Goal: Share content: Share content

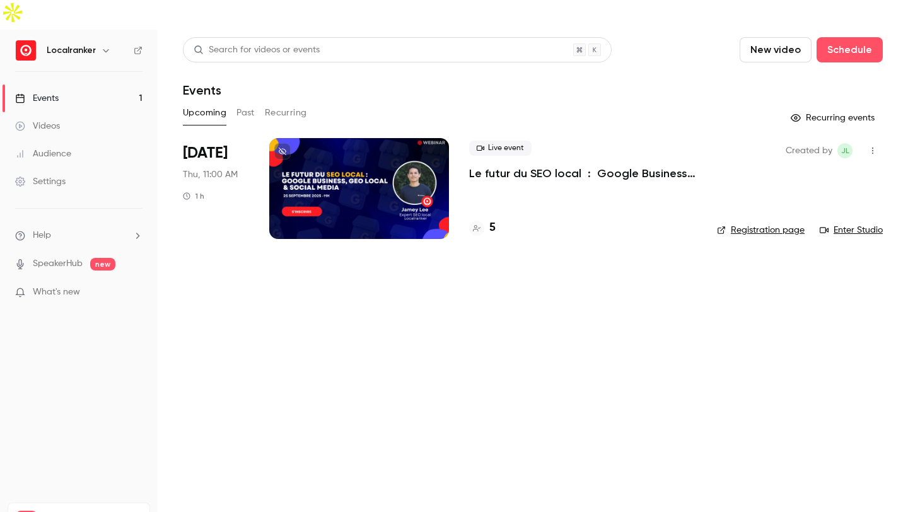
click at [490, 219] on h4 "5" at bounding box center [492, 227] width 6 height 17
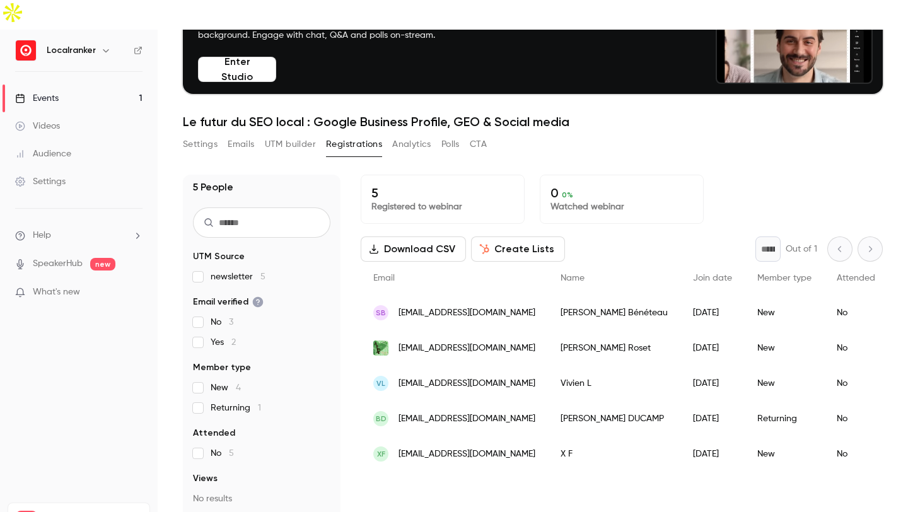
scroll to position [107, 0]
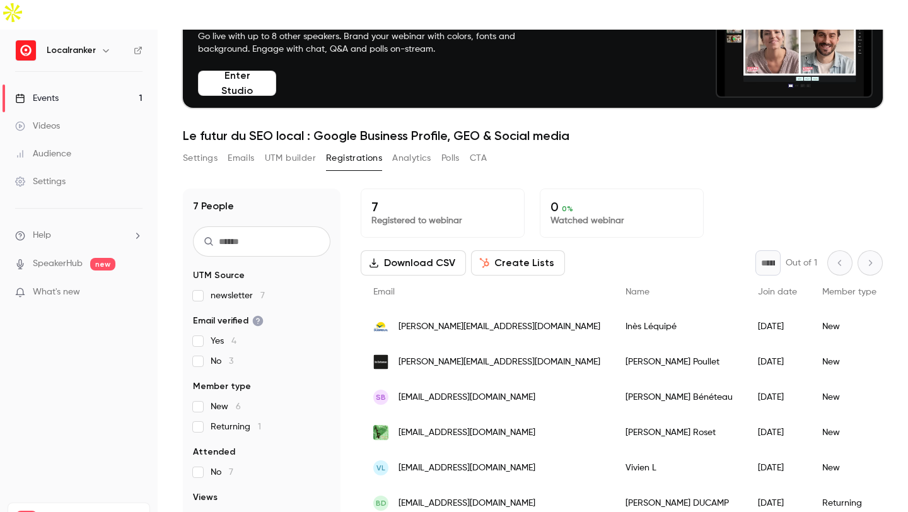
scroll to position [124, 0]
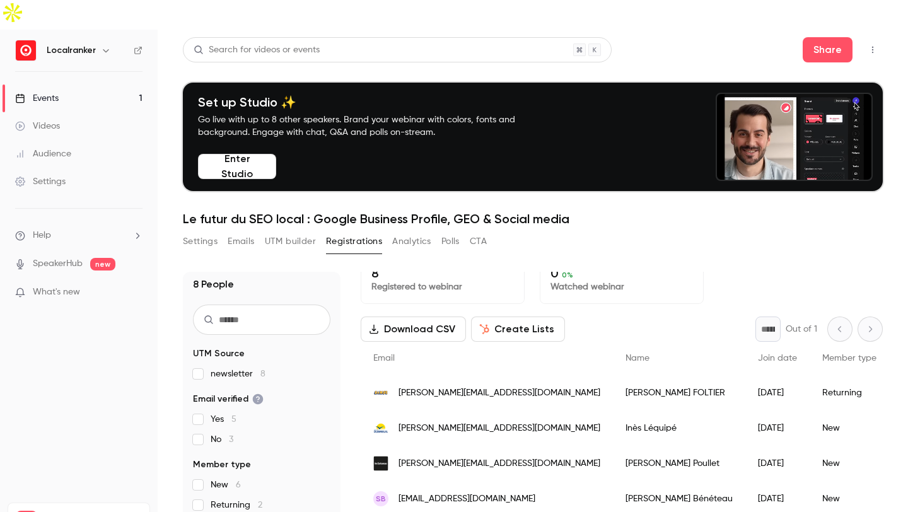
scroll to position [124, 0]
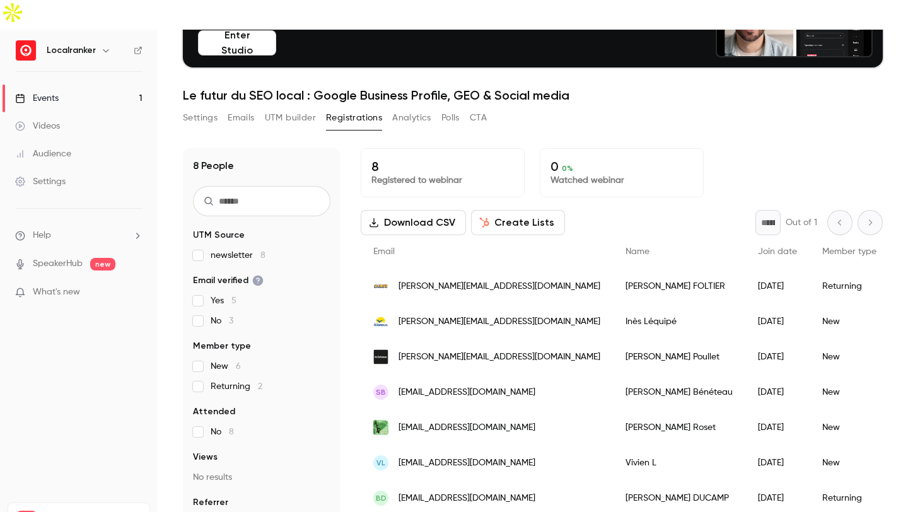
scroll to position [5, 0]
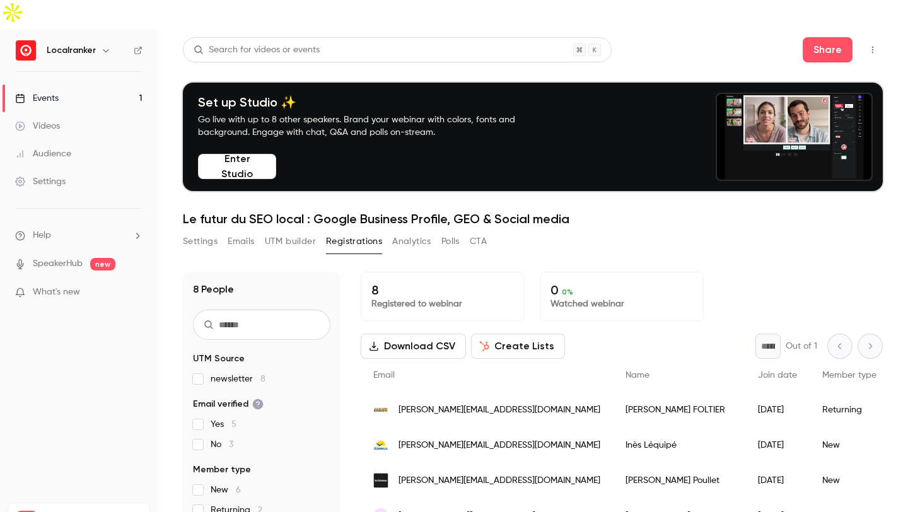
click at [70, 286] on span "What's new" at bounding box center [56, 292] width 47 height 13
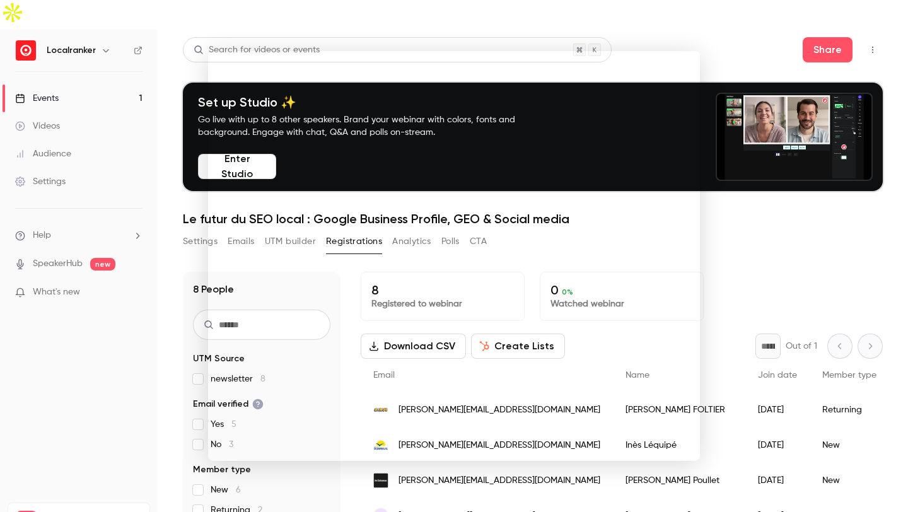
click at [143, 400] on div at bounding box center [454, 256] width 908 height 512
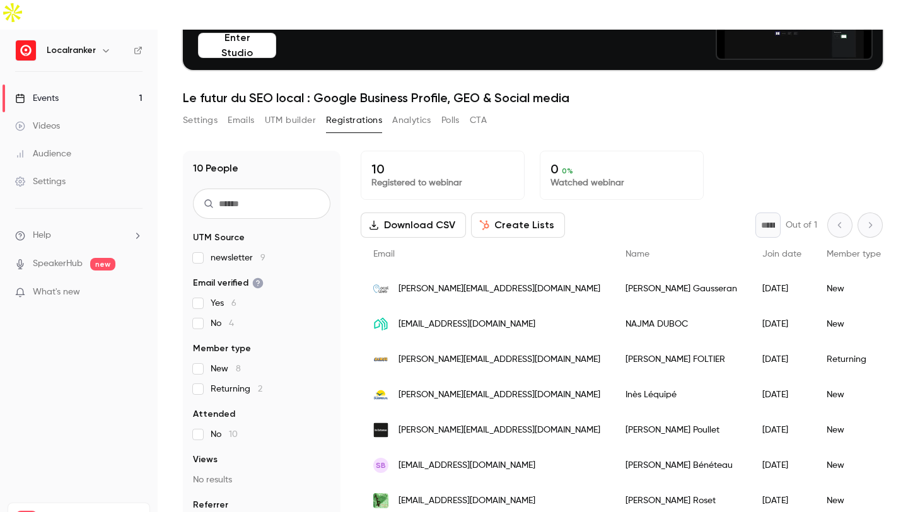
scroll to position [121, 0]
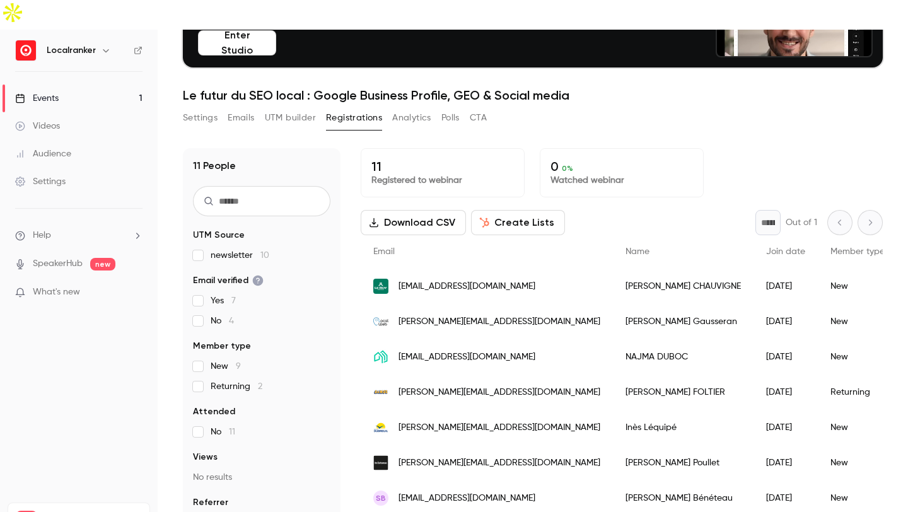
scroll to position [6, 0]
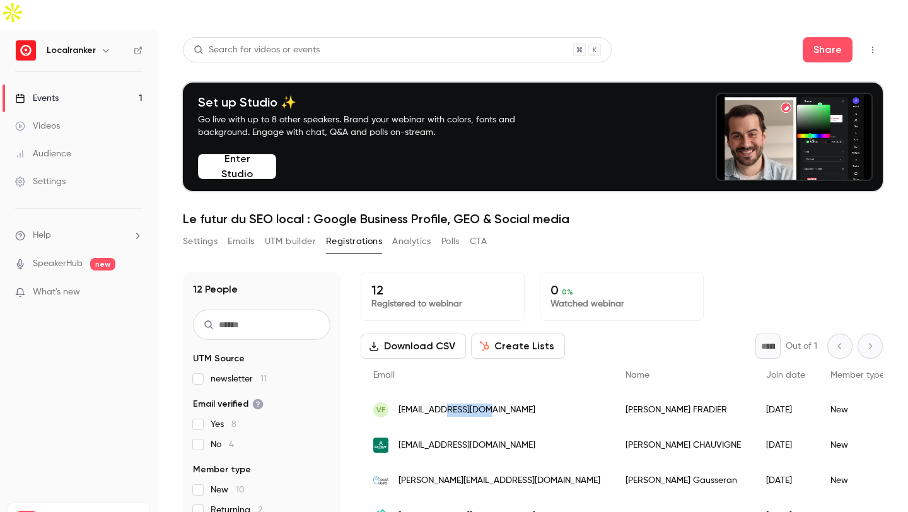
drag, startPoint x: 494, startPoint y: 376, endPoint x: 440, endPoint y: 375, distance: 54.9
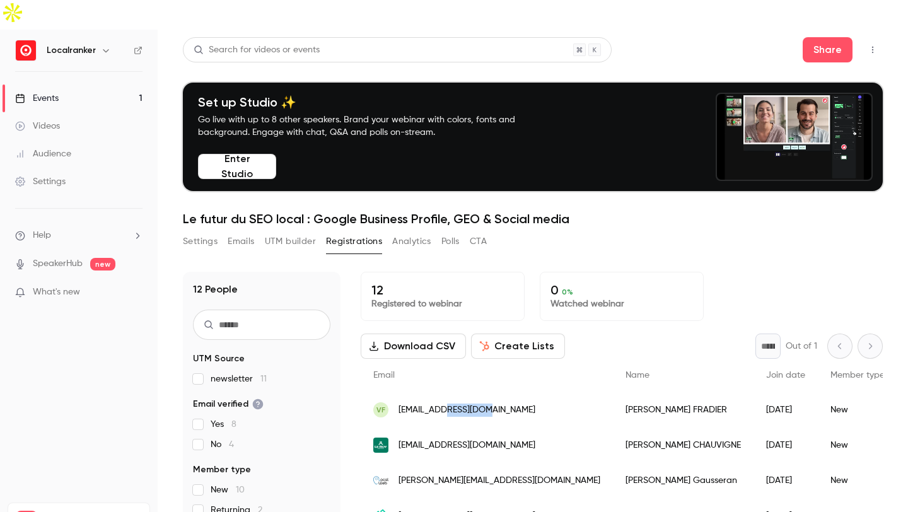
click at [440, 392] on div "VF v.fradier@cardev.fr" at bounding box center [487, 409] width 252 height 35
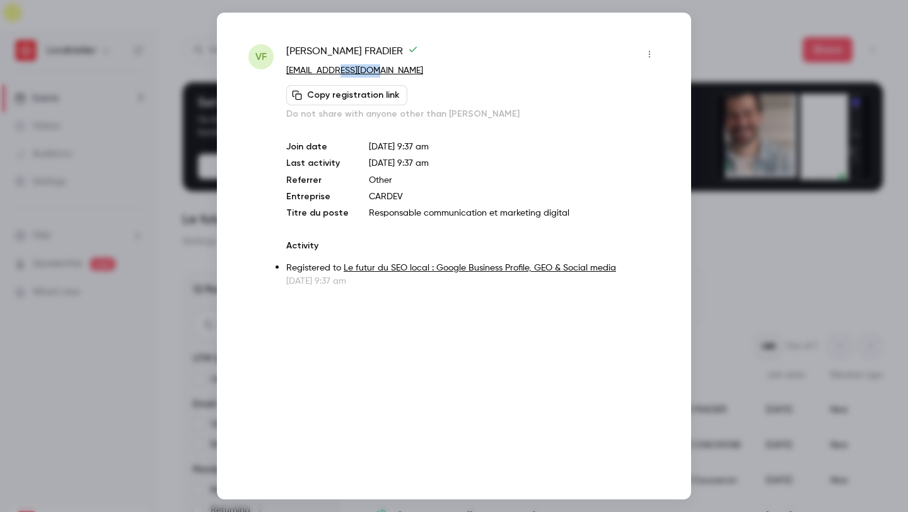
drag, startPoint x: 369, startPoint y: 69, endPoint x: 328, endPoint y: 70, distance: 41.0
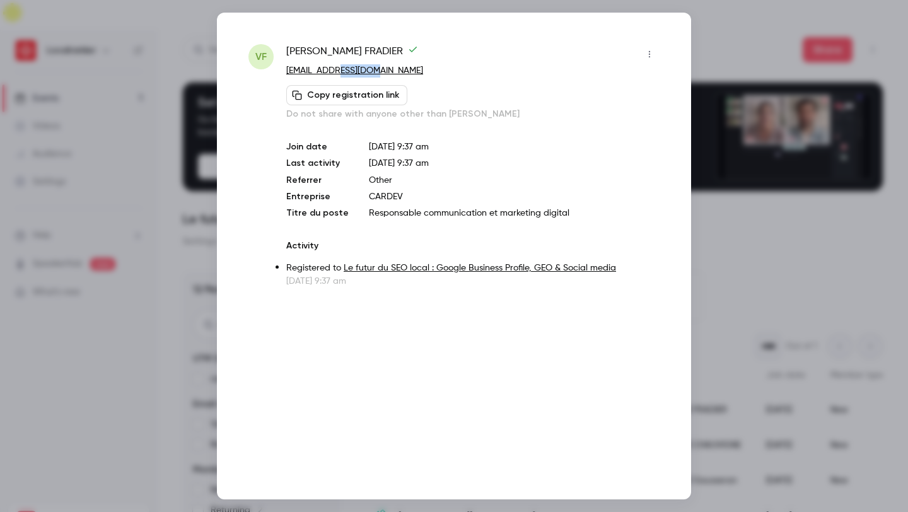
click at [328, 70] on p "[EMAIL_ADDRESS][DOMAIN_NAME]" at bounding box center [472, 70] width 373 height 13
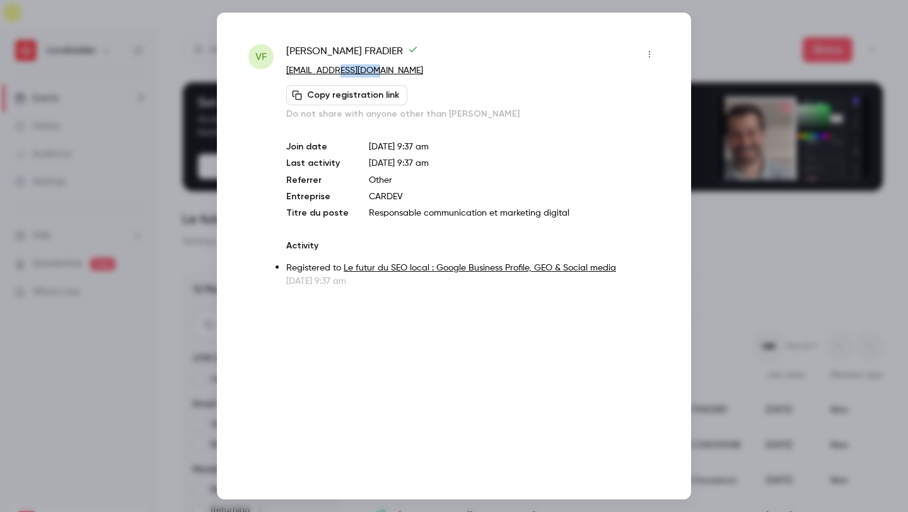
copy link "ardev.fr"
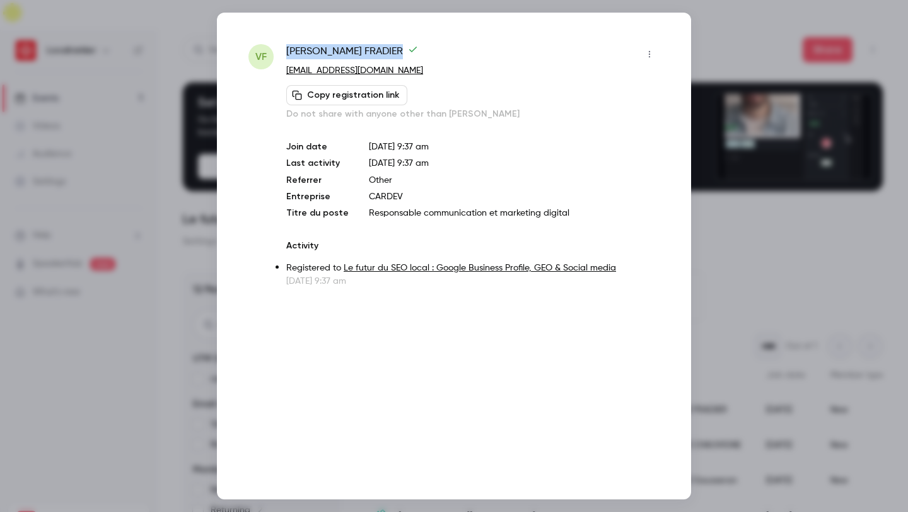
drag, startPoint x: 348, startPoint y: 47, endPoint x: 286, endPoint y: 47, distance: 62.4
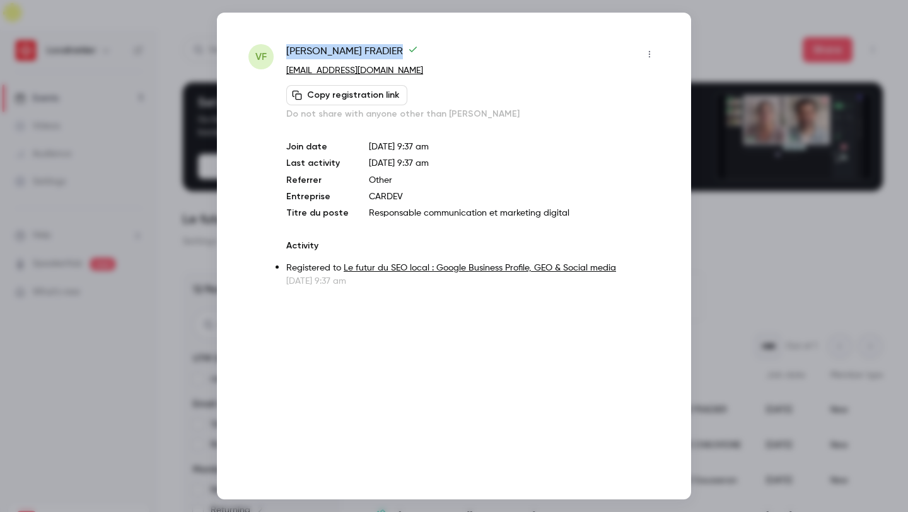
click at [286, 47] on span "Vera FRADIER" at bounding box center [352, 54] width 132 height 20
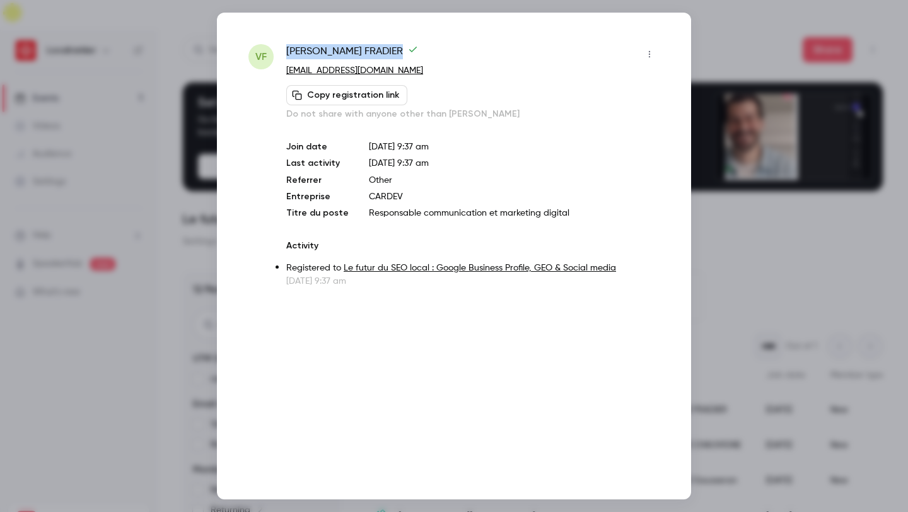
copy span "Vera FRADIER"
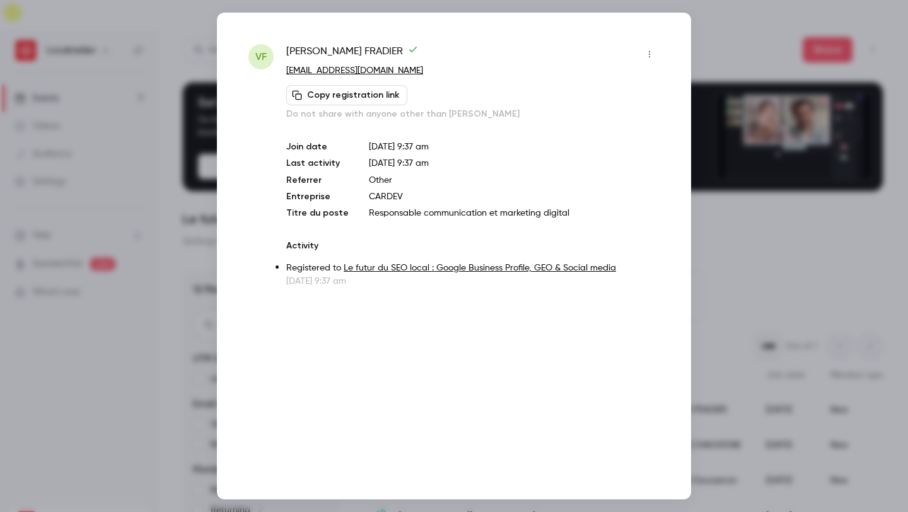
drag, startPoint x: 167, startPoint y: 52, endPoint x: 121, endPoint y: 26, distance: 52.8
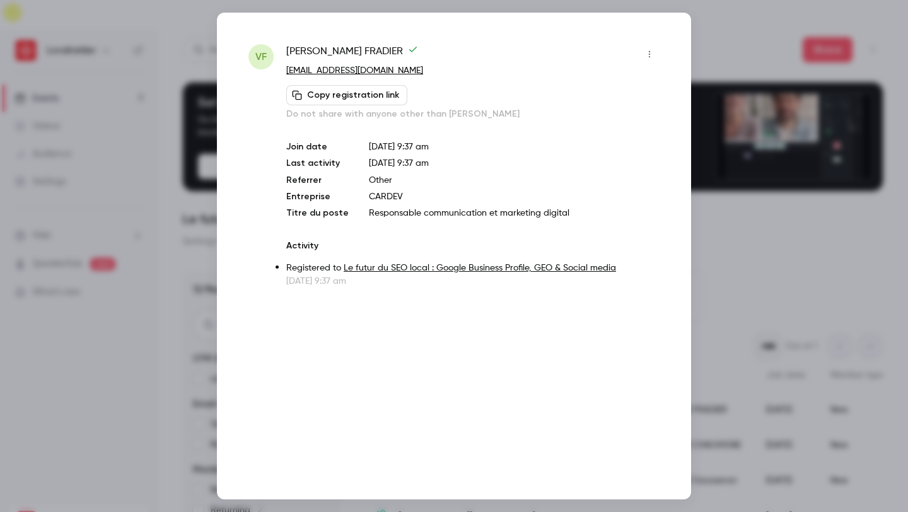
click at [167, 52] on div at bounding box center [454, 256] width 908 height 512
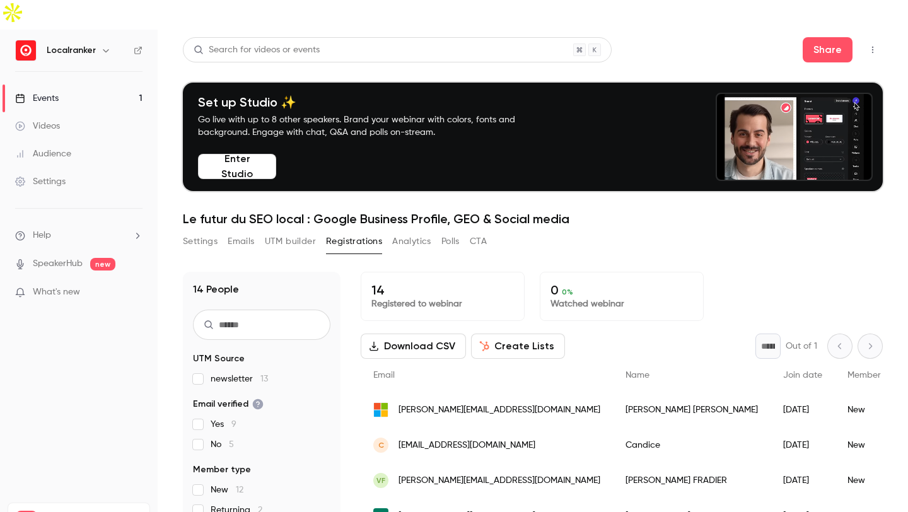
click at [243, 211] on h1 "Le futur du SEO local : Google Business Profile, GEO & Social media" at bounding box center [533, 218] width 700 height 15
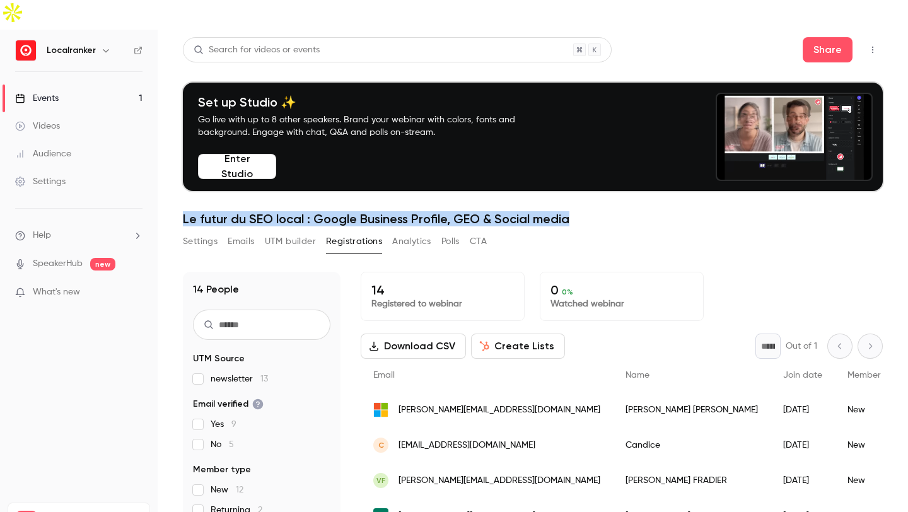
drag, startPoint x: 571, startPoint y: 190, endPoint x: 181, endPoint y: 186, distance: 390.4
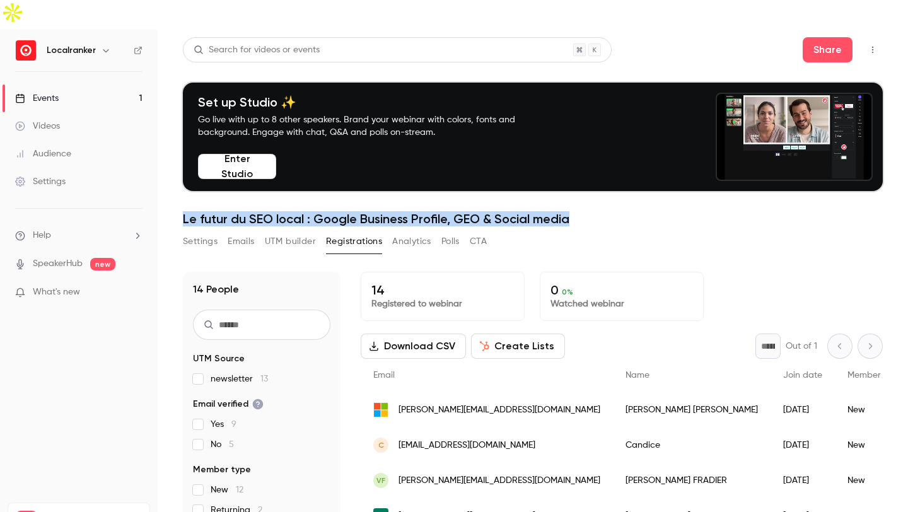
click at [181, 186] on main "Search for videos or events Share Set up Studio ✨ Go live with up to 8 other sp…" at bounding box center [533, 286] width 750 height 512
copy h1 "Le futur du SEO local : Google Business Profile, GEO & Social media"
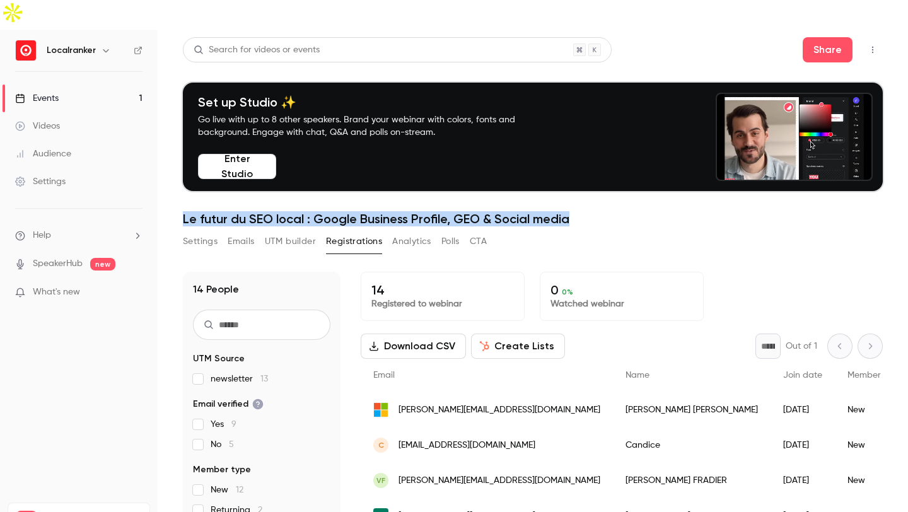
click at [74, 85] on link "Events 1" at bounding box center [79, 99] width 158 height 28
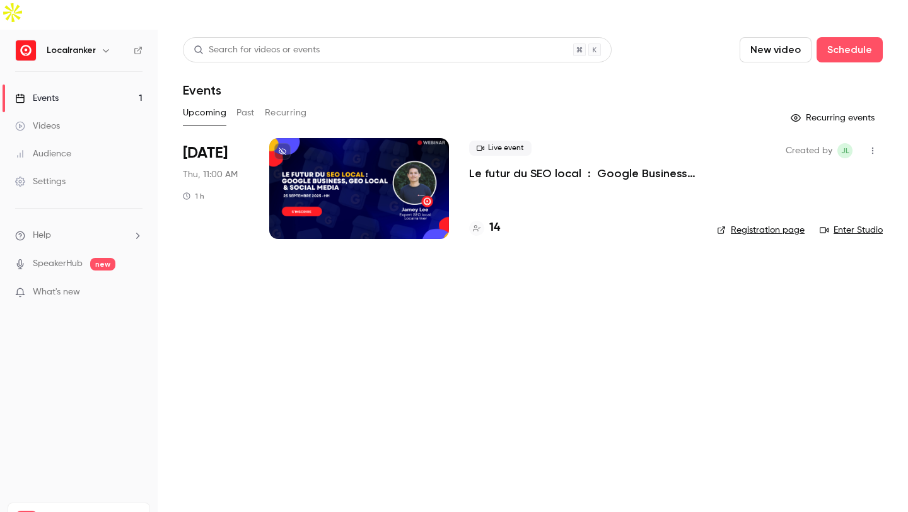
click at [423, 166] on div at bounding box center [359, 188] width 180 height 101
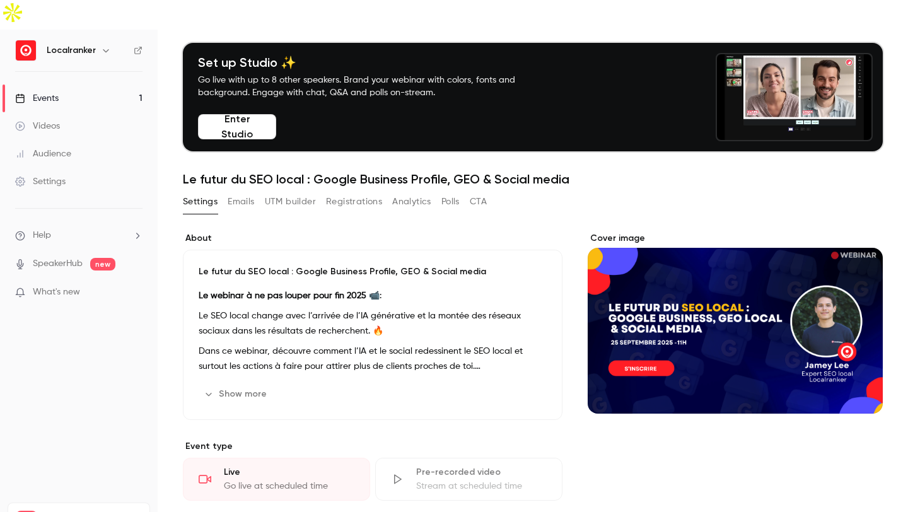
scroll to position [124, 0]
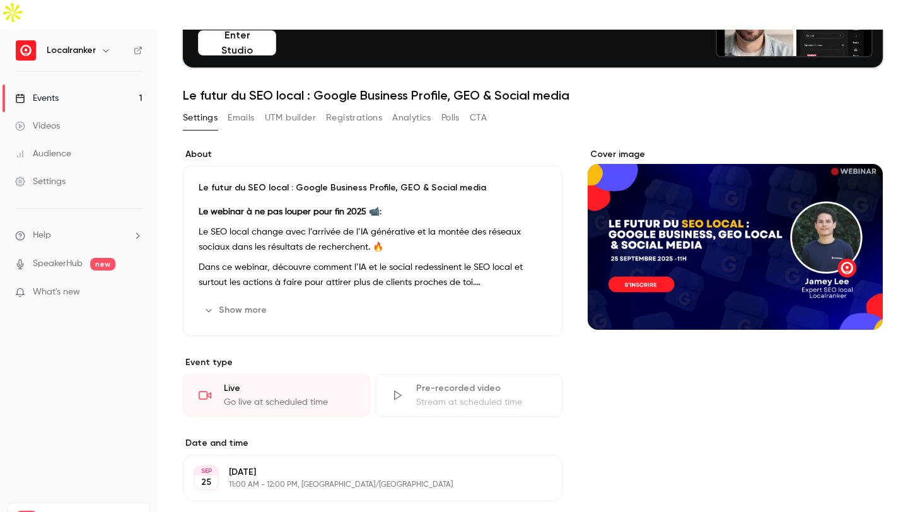
click at [406, 260] on p "Dans ce webinar, découvre comment l’IA et le social redessinent le SEO local et…" at bounding box center [373, 275] width 348 height 30
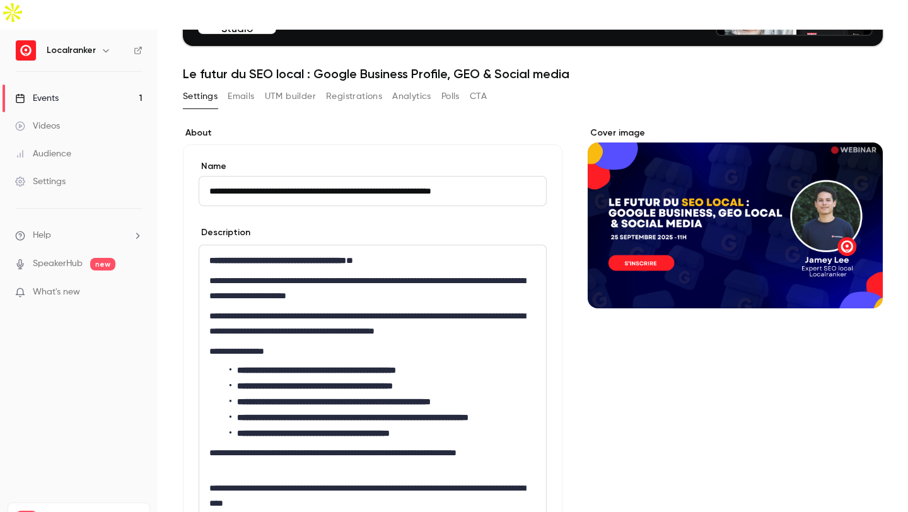
scroll to position [164, 0]
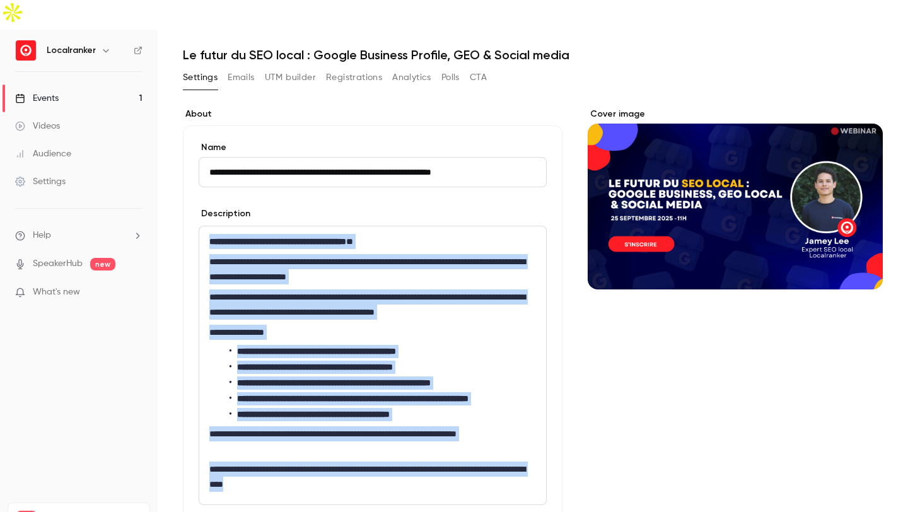
drag, startPoint x: 209, startPoint y: 214, endPoint x: 317, endPoint y: 476, distance: 283.7
click at [317, 476] on div "**********" at bounding box center [372, 365] width 347 height 278
copy div "**********"
click at [354, 289] on p "**********" at bounding box center [369, 304] width 321 height 30
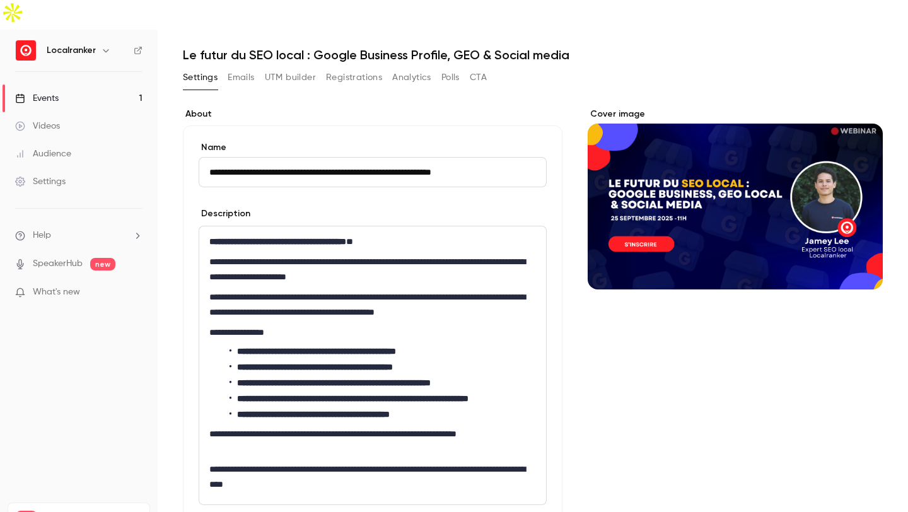
click at [375, 254] on p "**********" at bounding box center [369, 269] width 321 height 30
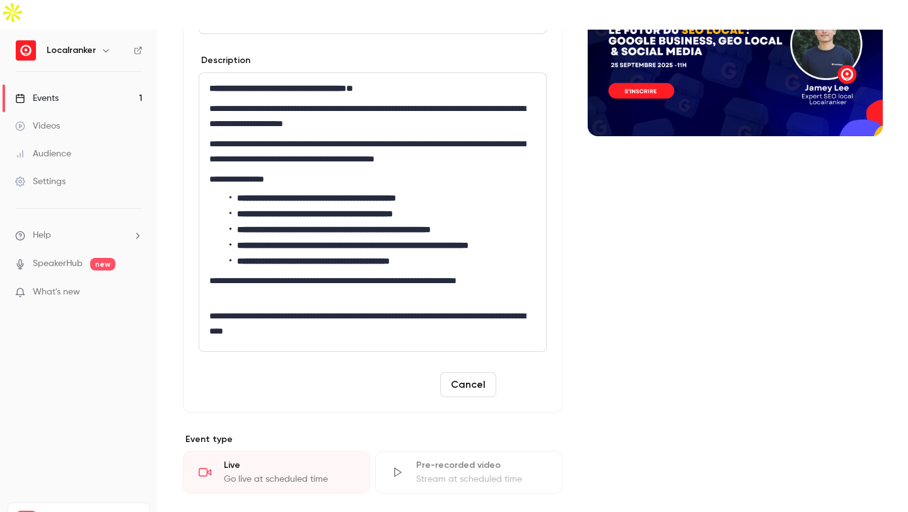
click at [513, 372] on button "Save" at bounding box center [523, 384] width 45 height 25
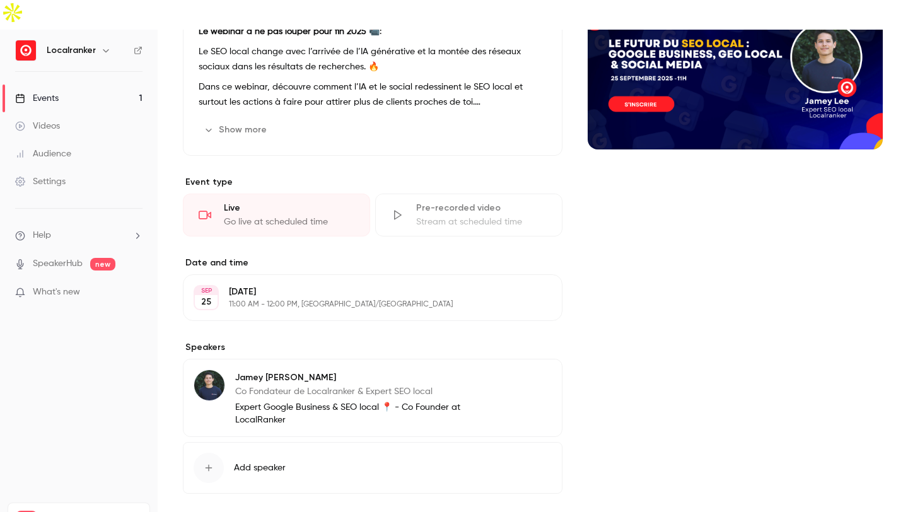
scroll to position [0, 0]
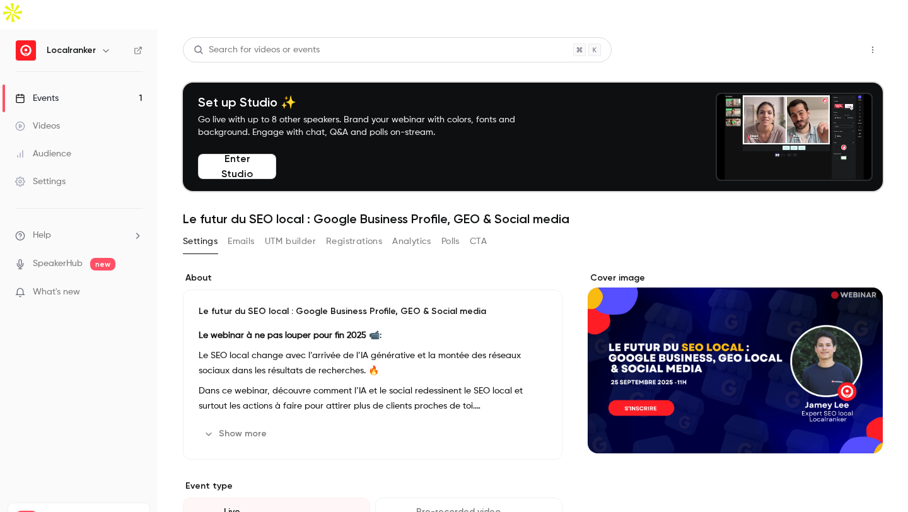
click at [820, 37] on button "Share" at bounding box center [828, 49] width 50 height 25
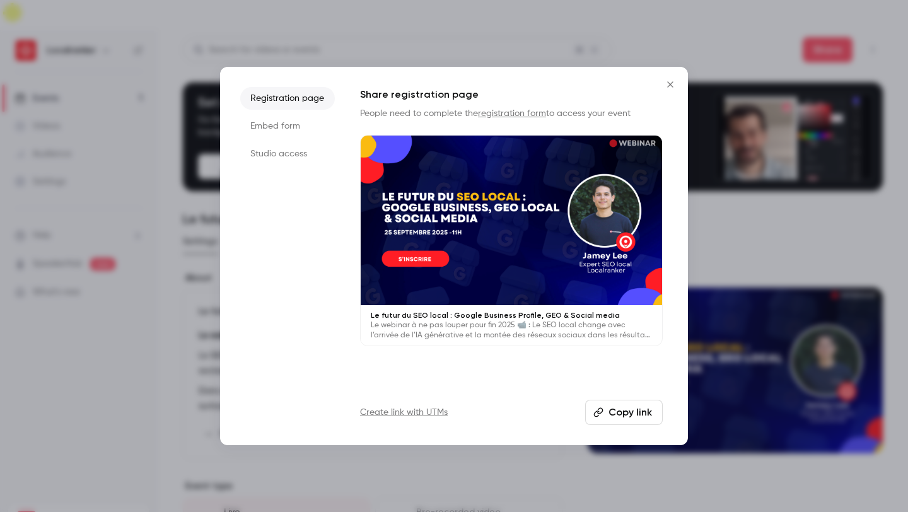
click at [614, 412] on button "Copy link" at bounding box center [624, 412] width 78 height 25
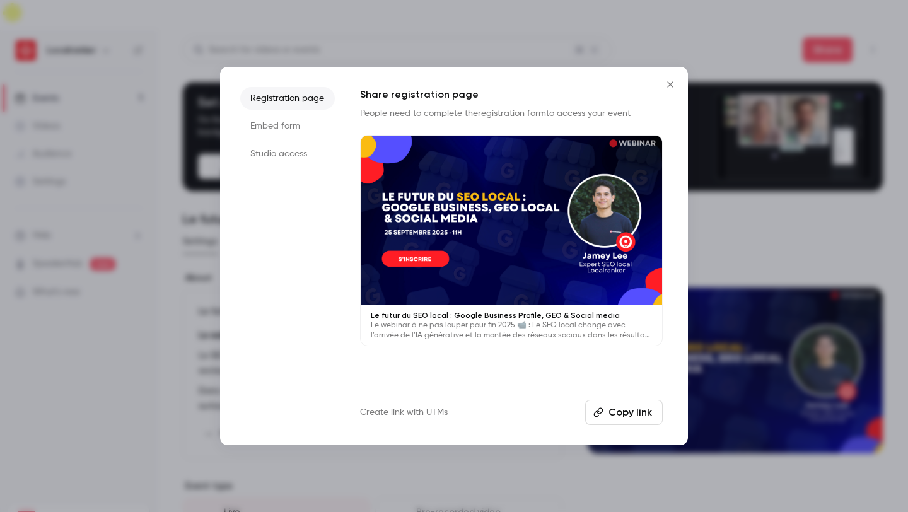
click at [353, 36] on div at bounding box center [454, 256] width 908 height 512
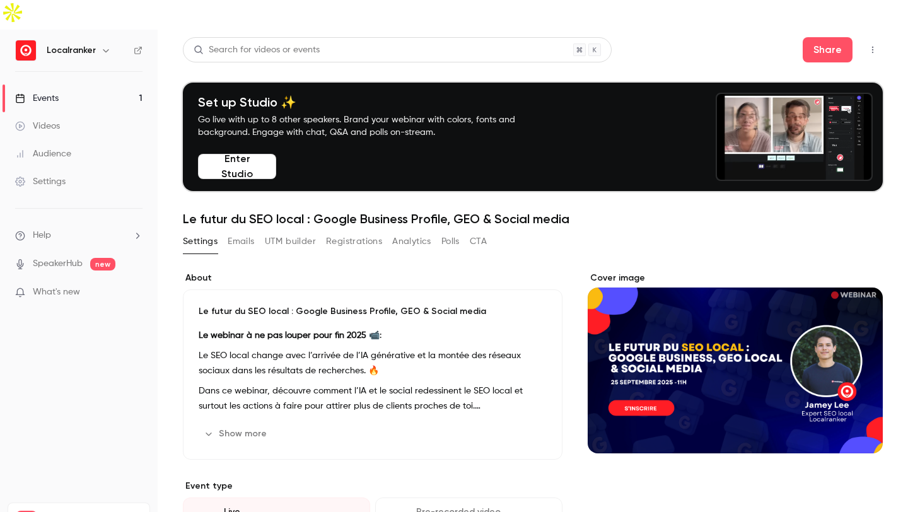
click at [123, 85] on link "Events 1" at bounding box center [79, 99] width 158 height 28
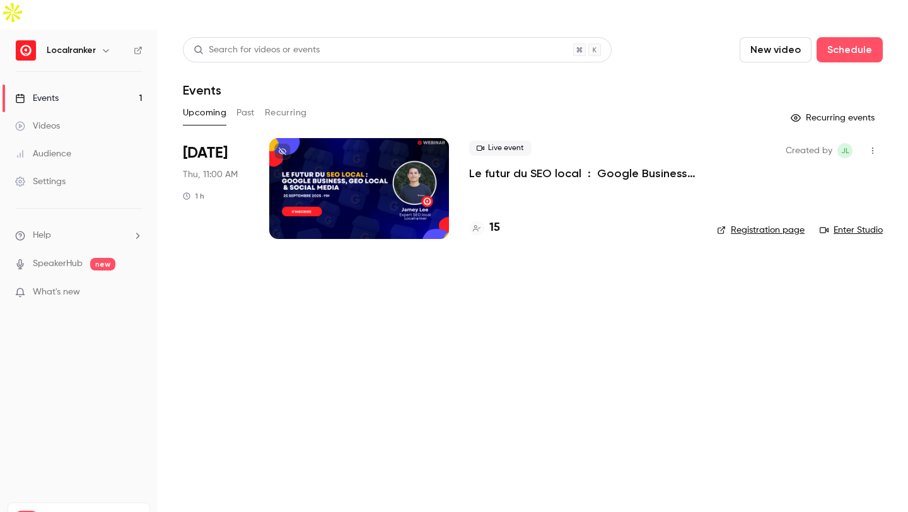
click at [489, 219] on div "15" at bounding box center [484, 227] width 31 height 17
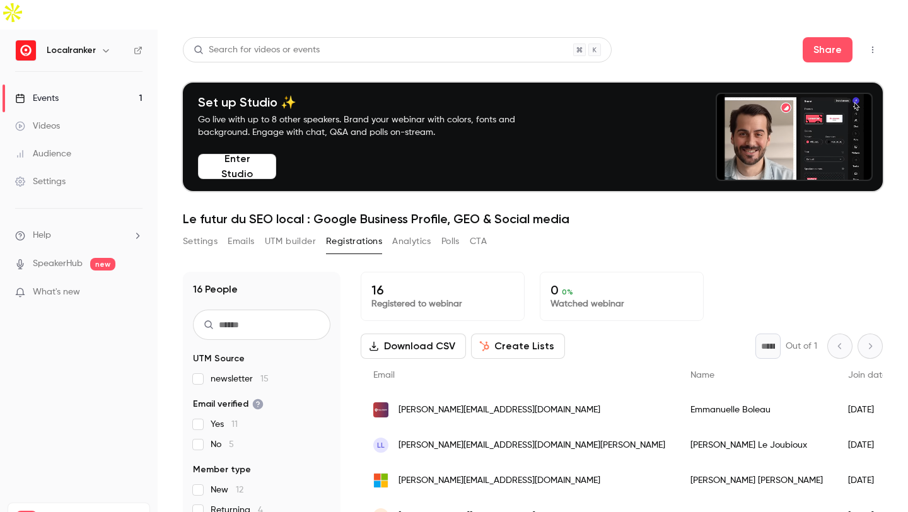
click at [104, 85] on link "Events 1" at bounding box center [79, 99] width 158 height 28
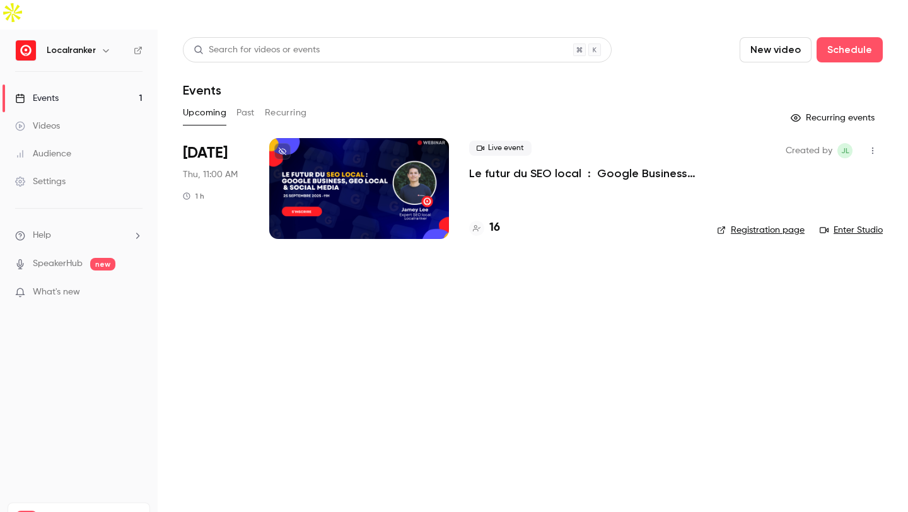
click at [868, 141] on button "button" at bounding box center [873, 151] width 20 height 20
click at [802, 157] on div "Share" at bounding box center [824, 153] width 96 height 13
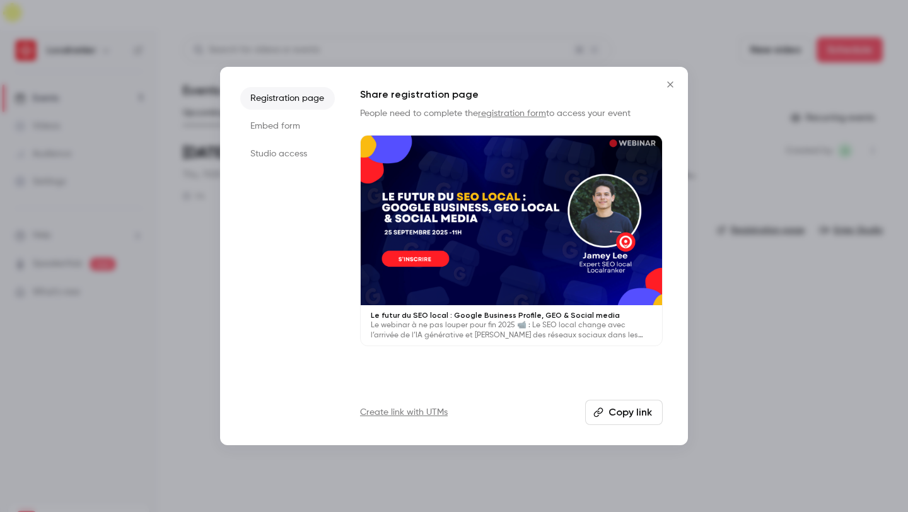
drag, startPoint x: 616, startPoint y: 419, endPoint x: 411, endPoint y: 418, distance: 204.3
click at [446, 424] on div "Create link with UTMs Copy link" at bounding box center [511, 412] width 303 height 25
click at [407, 417] on link "Create link with UTMs" at bounding box center [404, 412] width 88 height 13
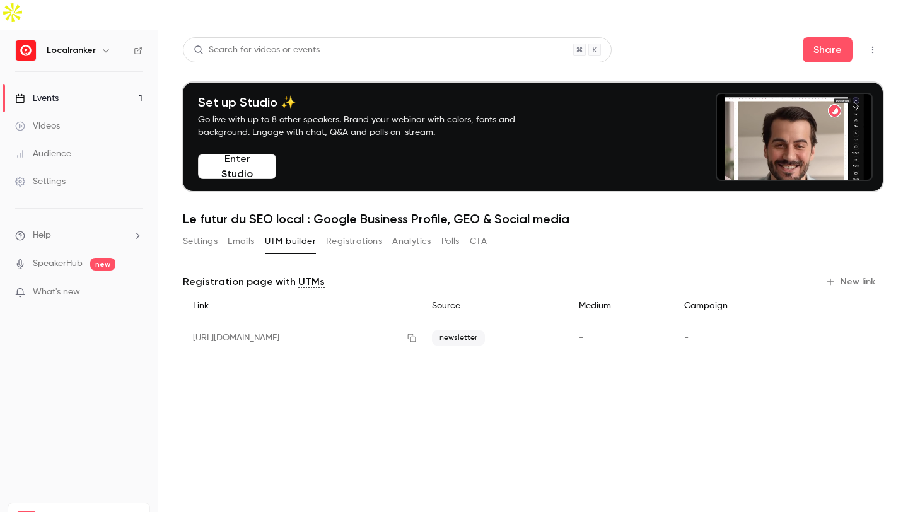
click at [869, 272] on button "New link" at bounding box center [851, 282] width 62 height 20
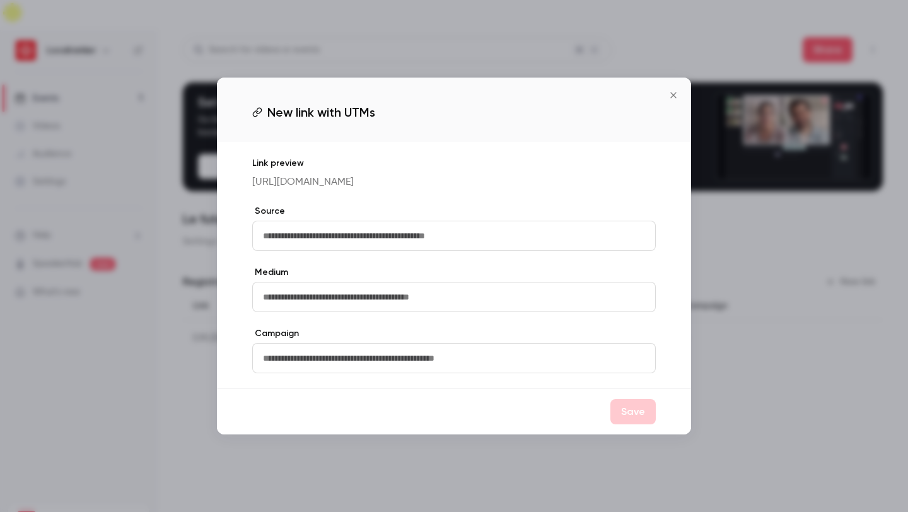
click at [414, 248] on input "text" at bounding box center [454, 236] width 404 height 30
type input "********"
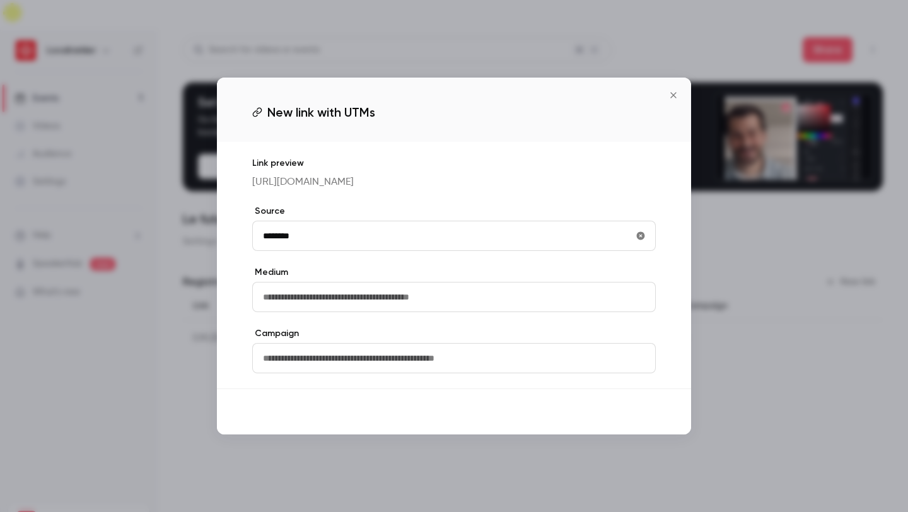
click at [629, 417] on button "Save" at bounding box center [632, 411] width 45 height 25
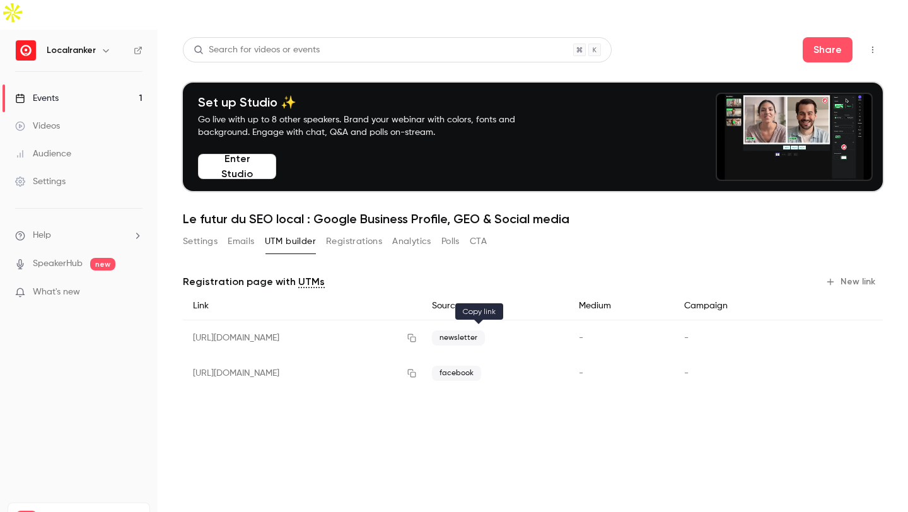
click at [417, 369] on icon "button" at bounding box center [412, 373] width 10 height 9
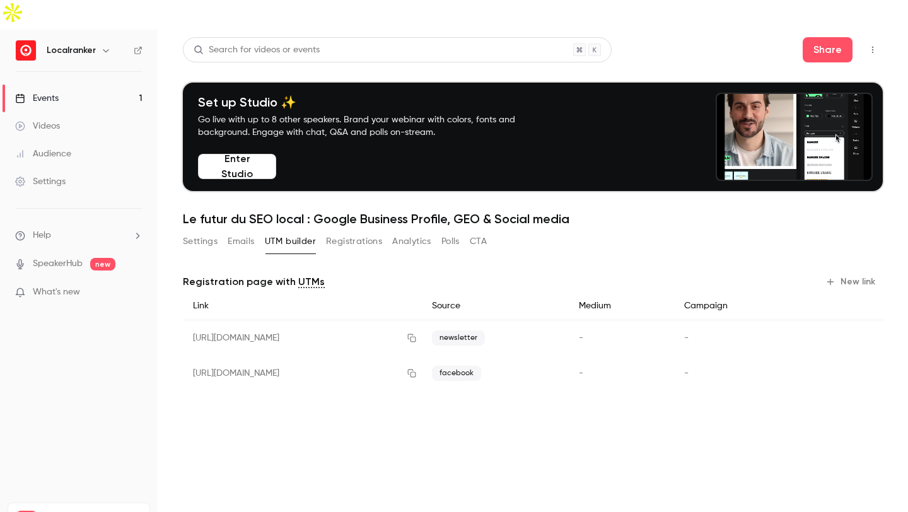
click at [865, 272] on button "New link" at bounding box center [851, 282] width 62 height 20
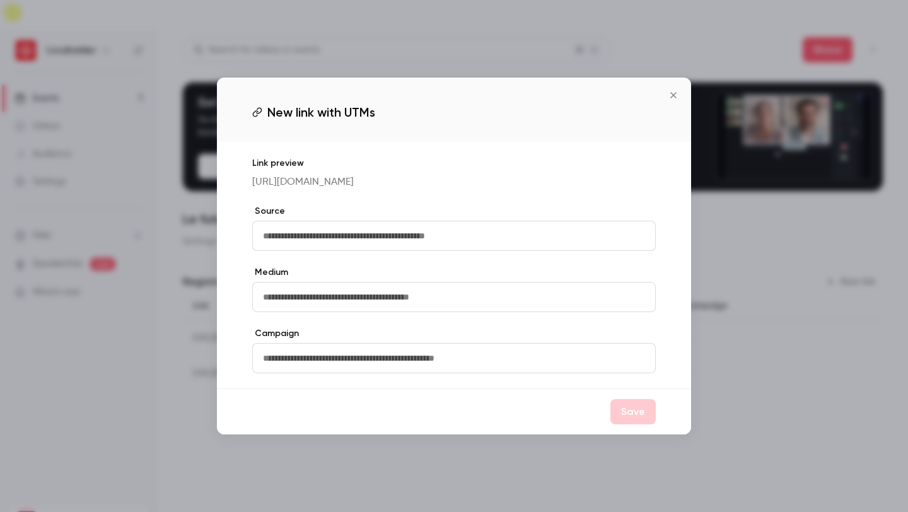
click at [566, 242] on input "text" at bounding box center [454, 236] width 404 height 30
type input "*"
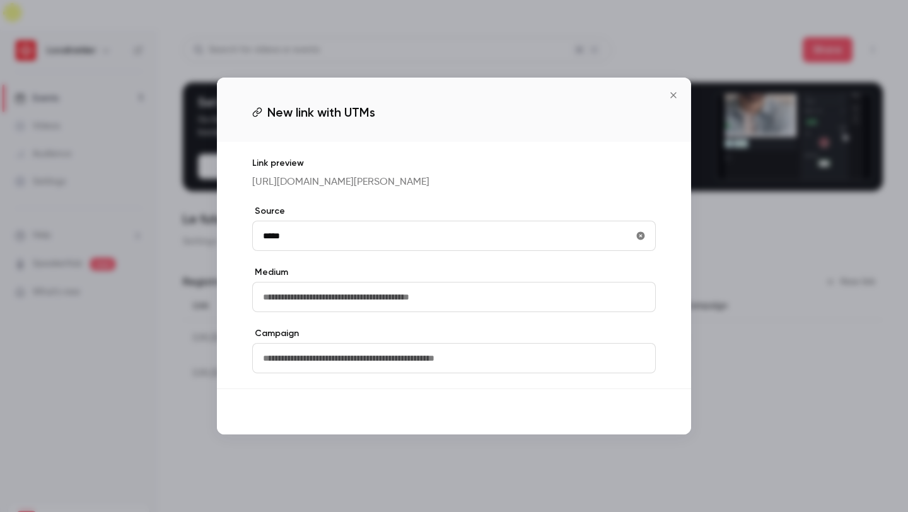
type input "*****"
click at [638, 424] on button "Save" at bounding box center [632, 411] width 45 height 25
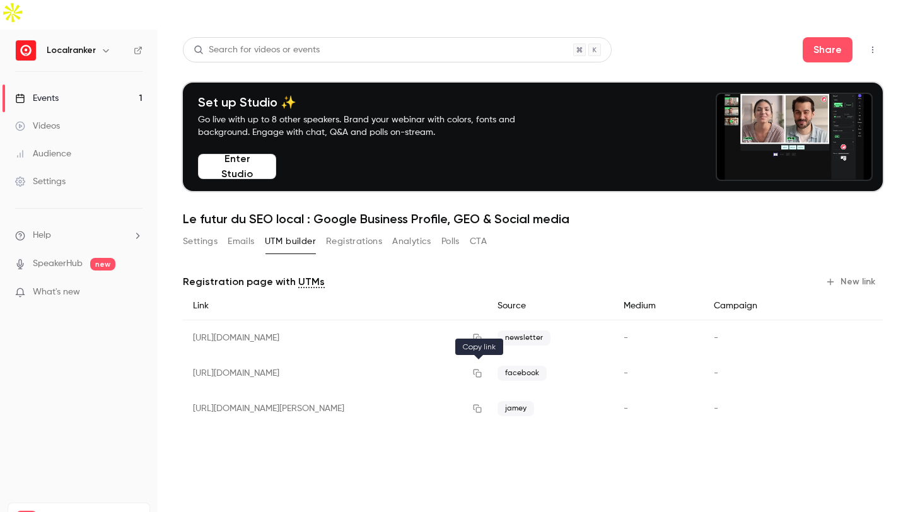
click at [486, 399] on button "button" at bounding box center [477, 409] width 20 height 20
click at [478, 404] on icon "button" at bounding box center [477, 408] width 10 height 9
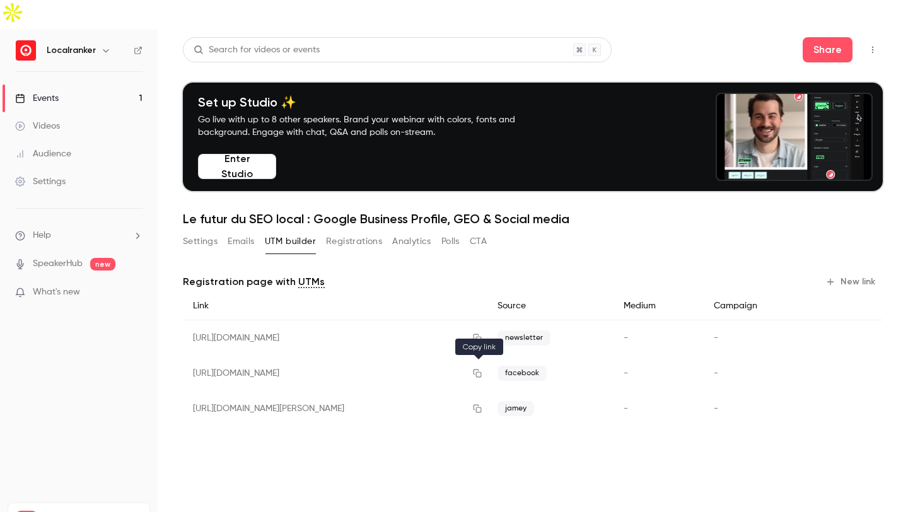
click at [477, 404] on icon "button" at bounding box center [477, 408] width 10 height 9
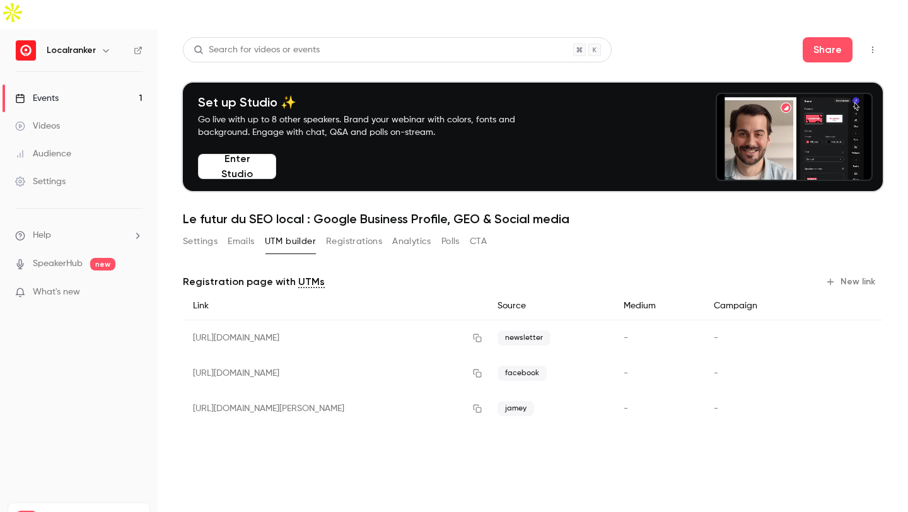
click at [45, 85] on link "Events 1" at bounding box center [79, 99] width 158 height 28
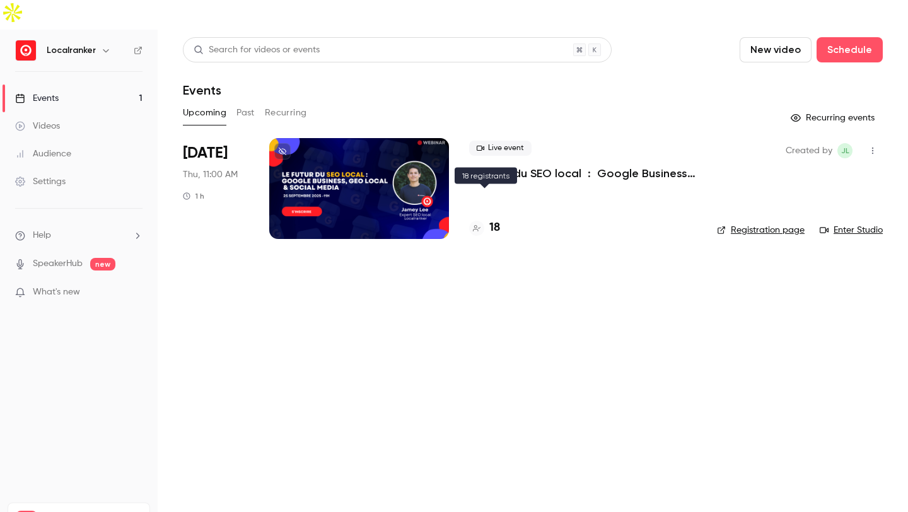
click at [492, 219] on h4 "18" at bounding box center [494, 227] width 11 height 17
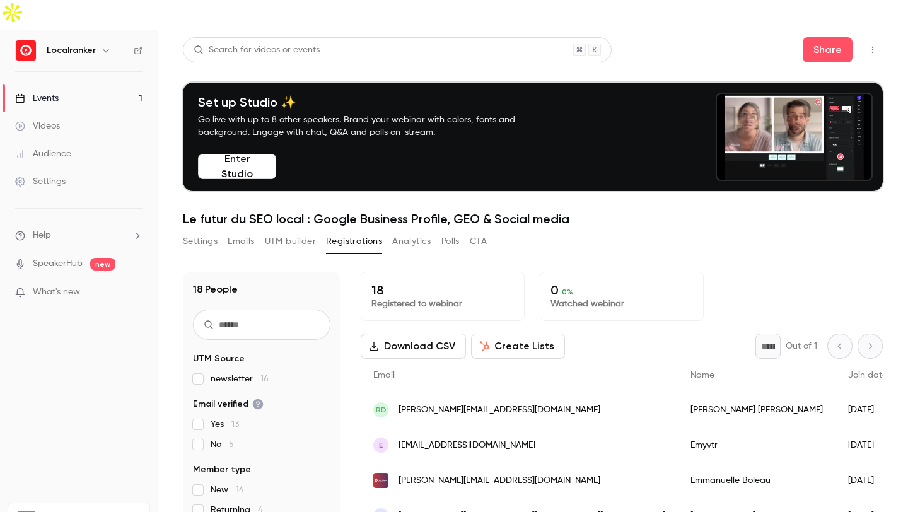
click at [530, 334] on button "Create Lists" at bounding box center [518, 346] width 94 height 25
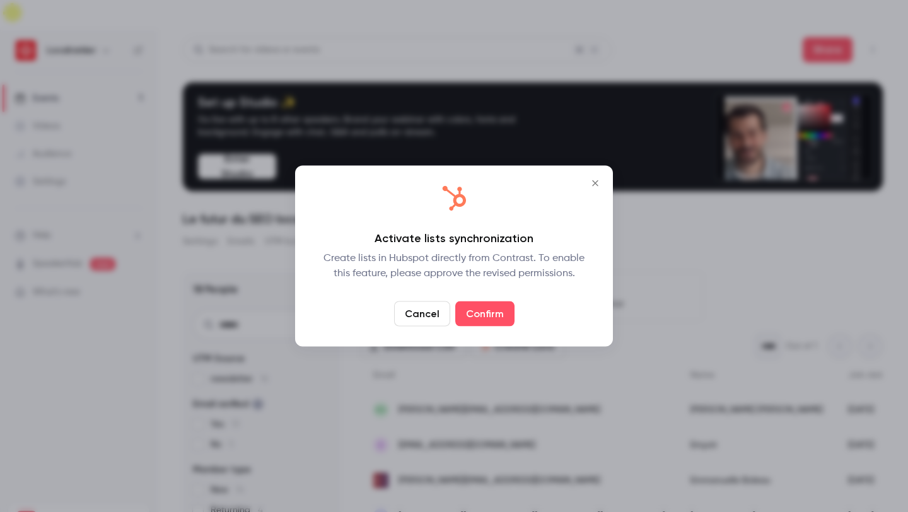
click at [600, 185] on icon "Close" at bounding box center [595, 183] width 15 height 10
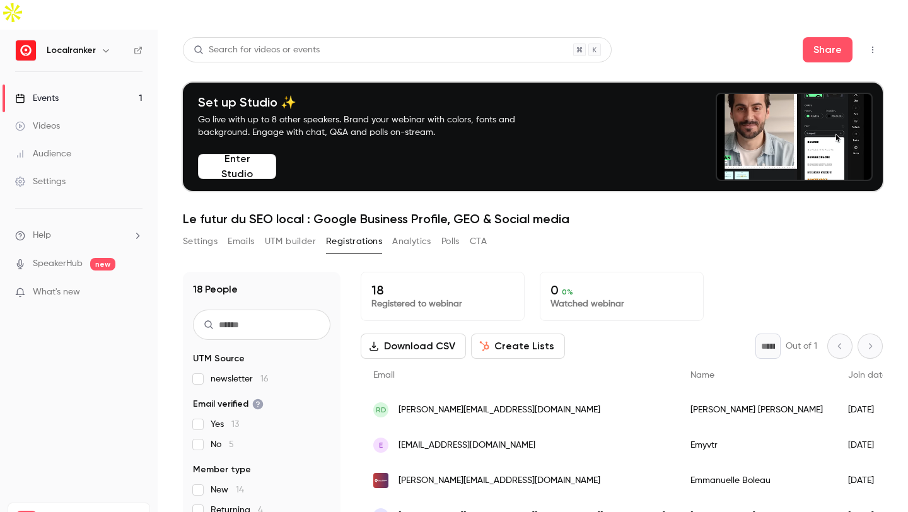
click at [868, 45] on icon "button" at bounding box center [873, 49] width 10 height 9
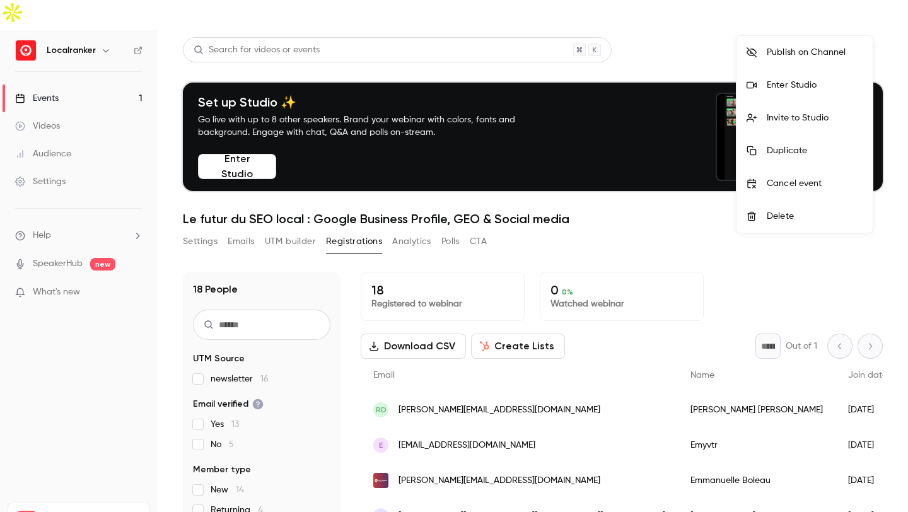
click at [884, 32] on div at bounding box center [454, 256] width 908 height 512
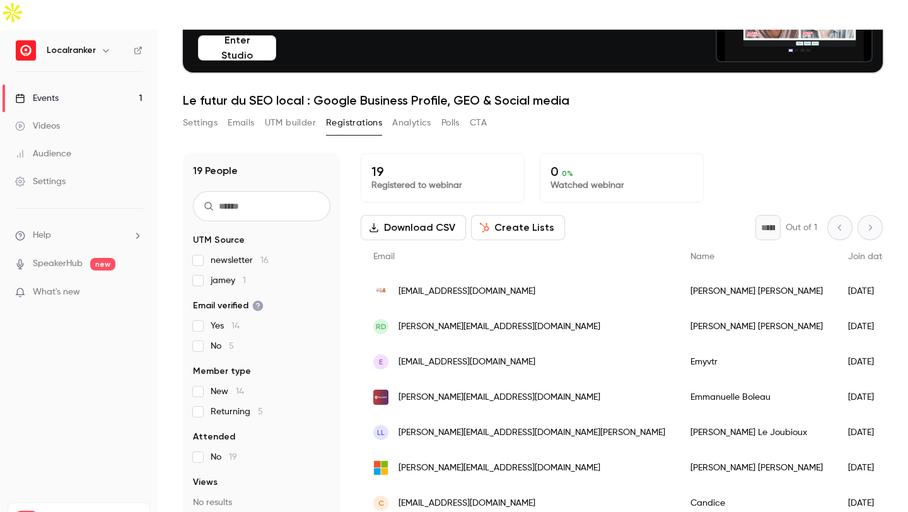
scroll to position [119, 0]
click at [252, 191] on input "text" at bounding box center [261, 206] width 137 height 30
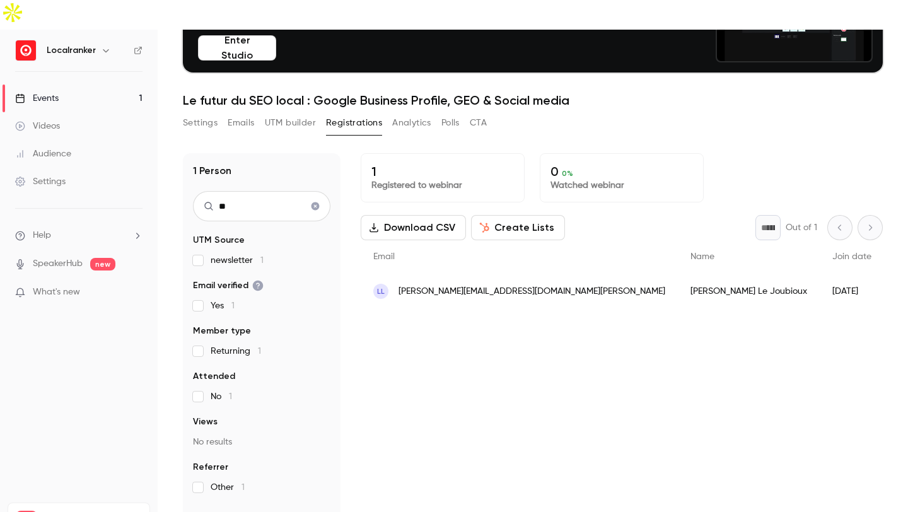
type input "*"
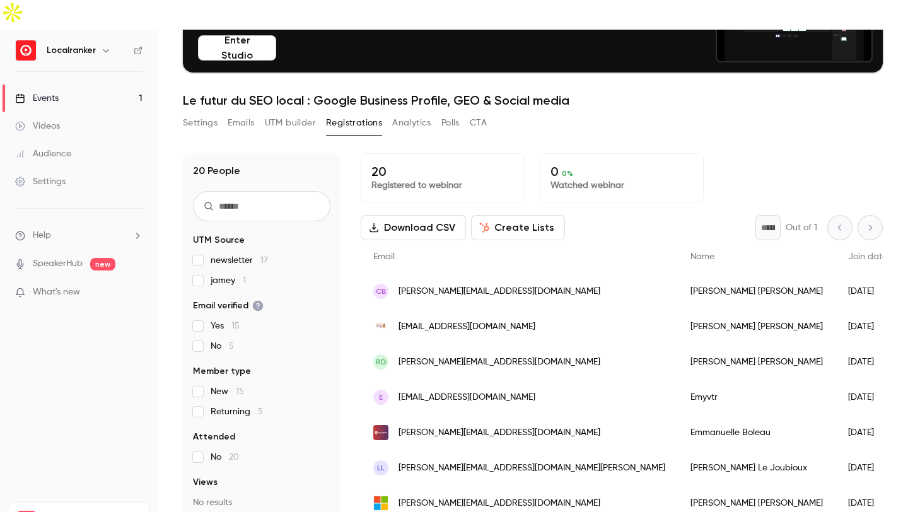
scroll to position [0, 0]
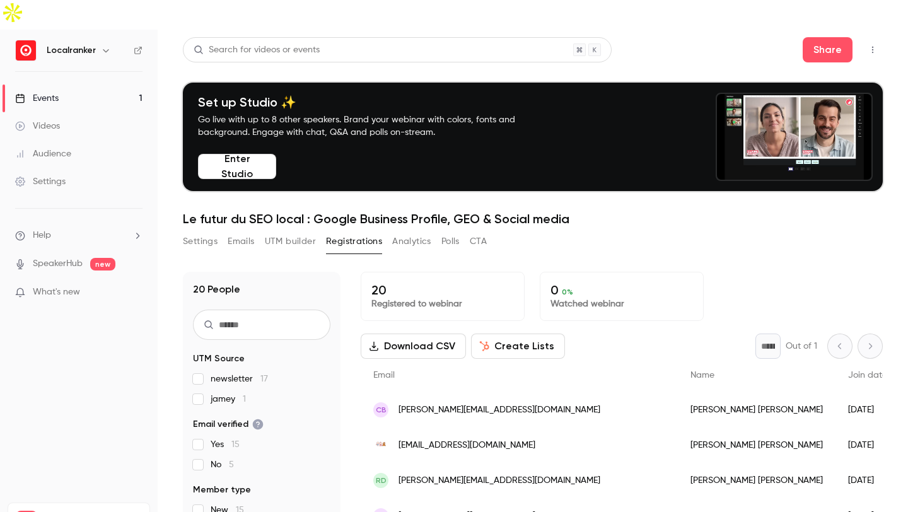
scroll to position [117, 0]
